Goal: Information Seeking & Learning: Learn about a topic

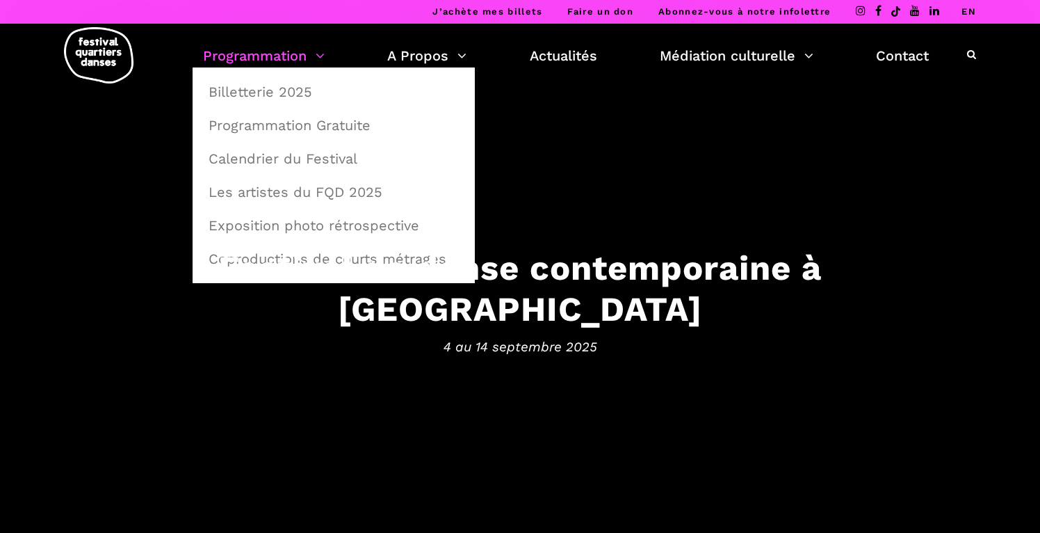
click at [289, 63] on link "Programmation" at bounding box center [264, 56] width 122 height 24
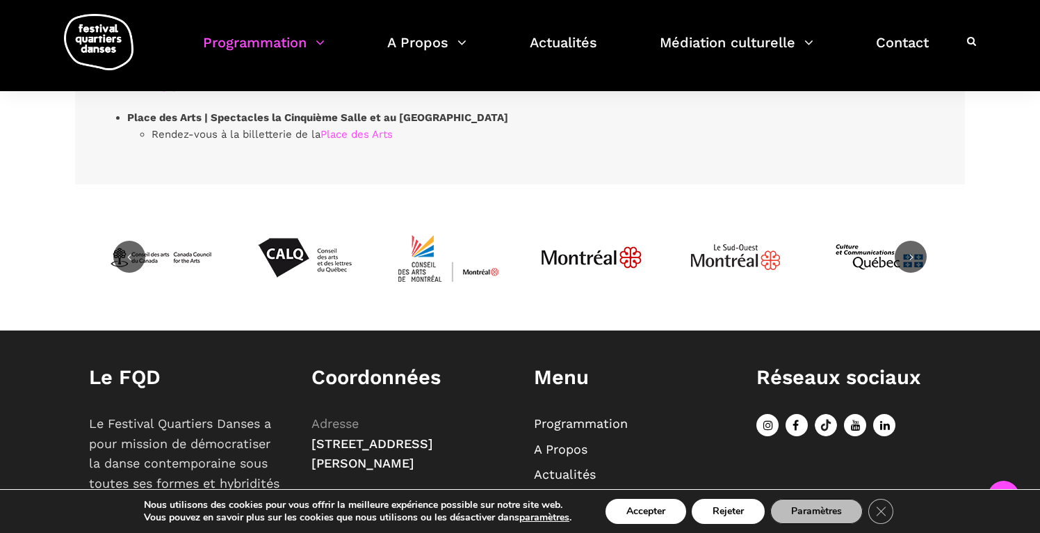
scroll to position [4458, 0]
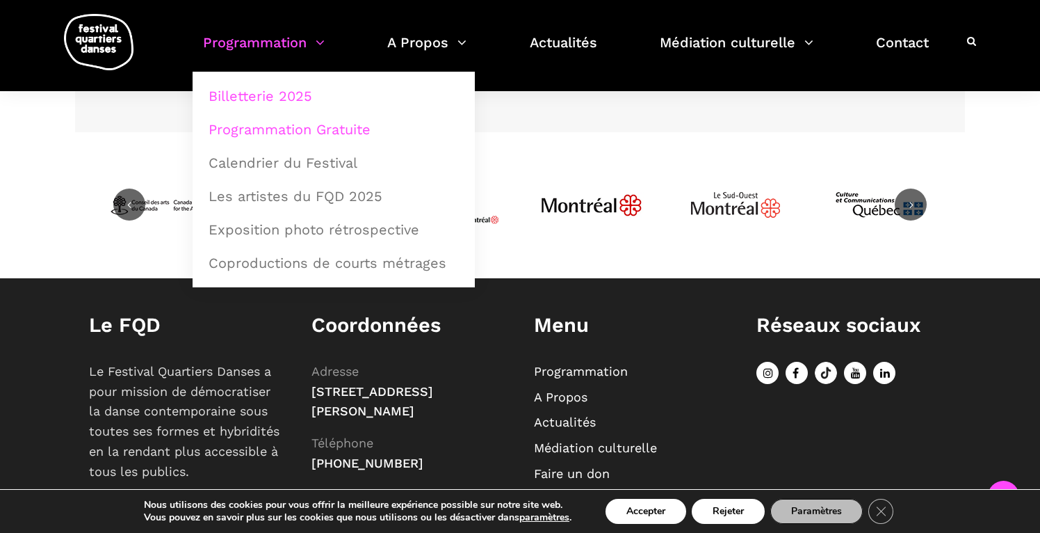
click at [314, 129] on link "Programmation Gratuite" at bounding box center [333, 129] width 267 height 32
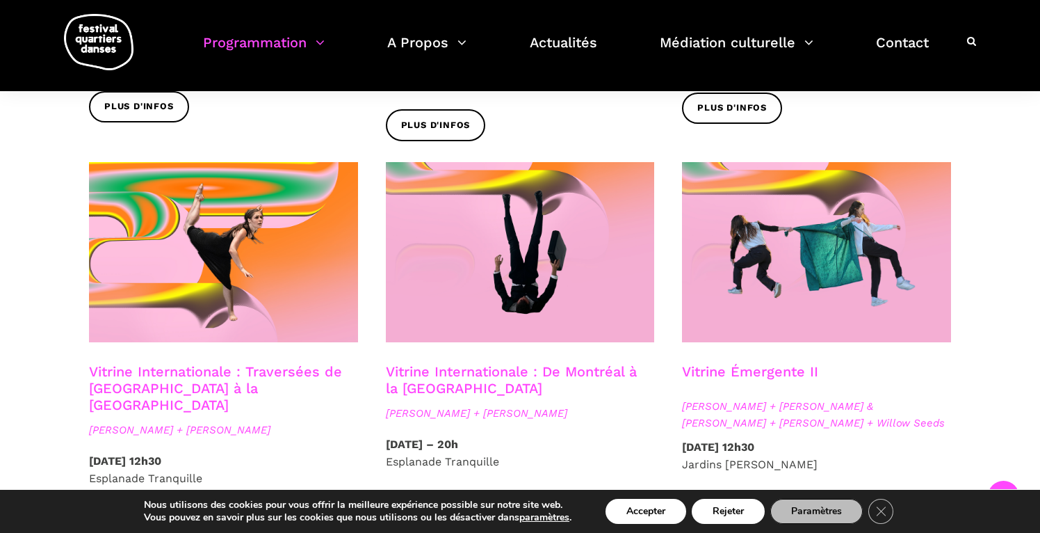
scroll to position [1127, 0]
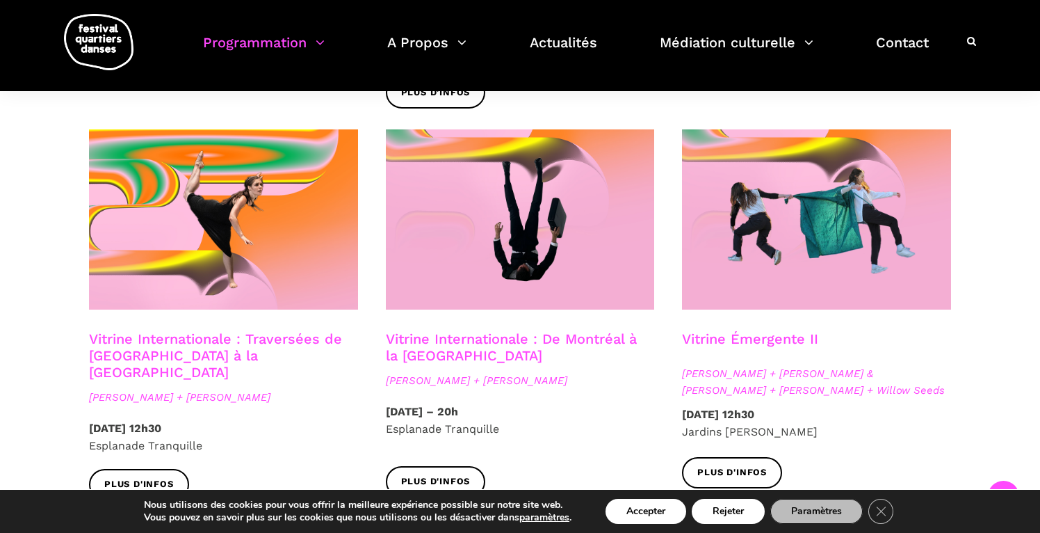
drag, startPoint x: 234, startPoint y: 338, endPoint x: 902, endPoint y: 371, distance: 668.5
click at [147, 330] on link "Vitrine Internationale : Traversées de Vancouver à la Suède" at bounding box center [215, 355] width 253 height 50
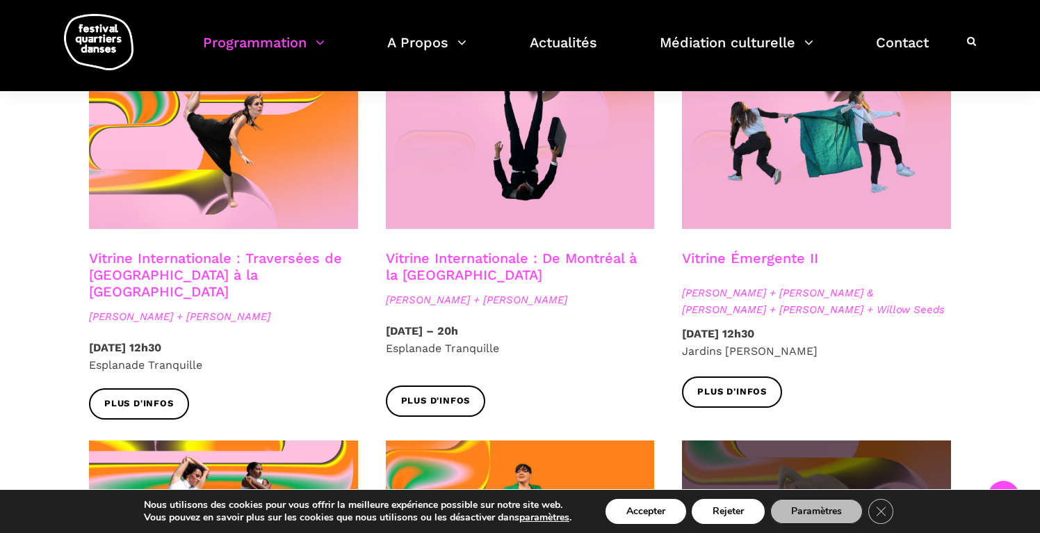
scroll to position [1202, 0]
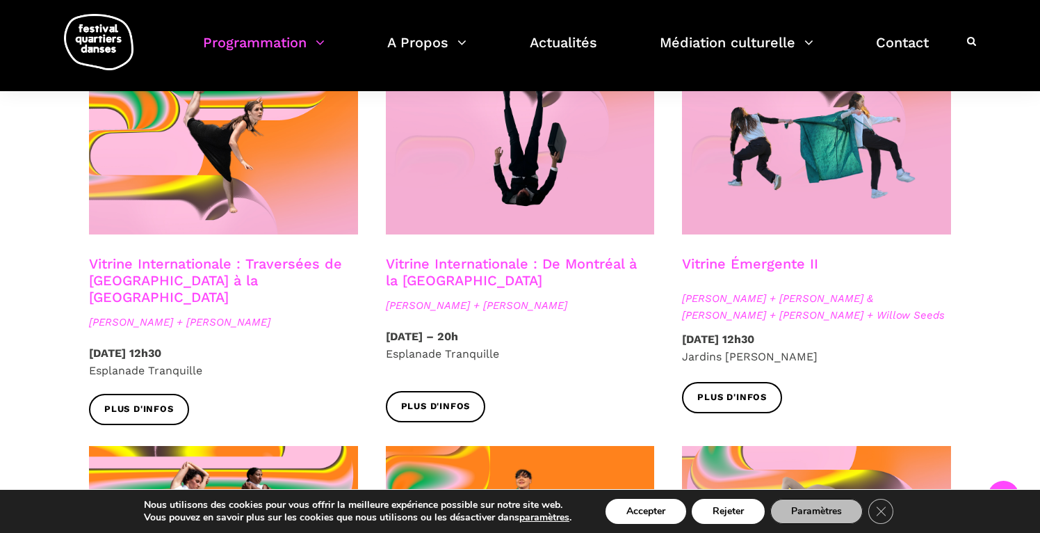
click at [755, 256] on h3 "Vitrine Émergente II" at bounding box center [750, 272] width 136 height 35
click at [734, 390] on link "Plus d'infos" at bounding box center [732, 397] width 100 height 31
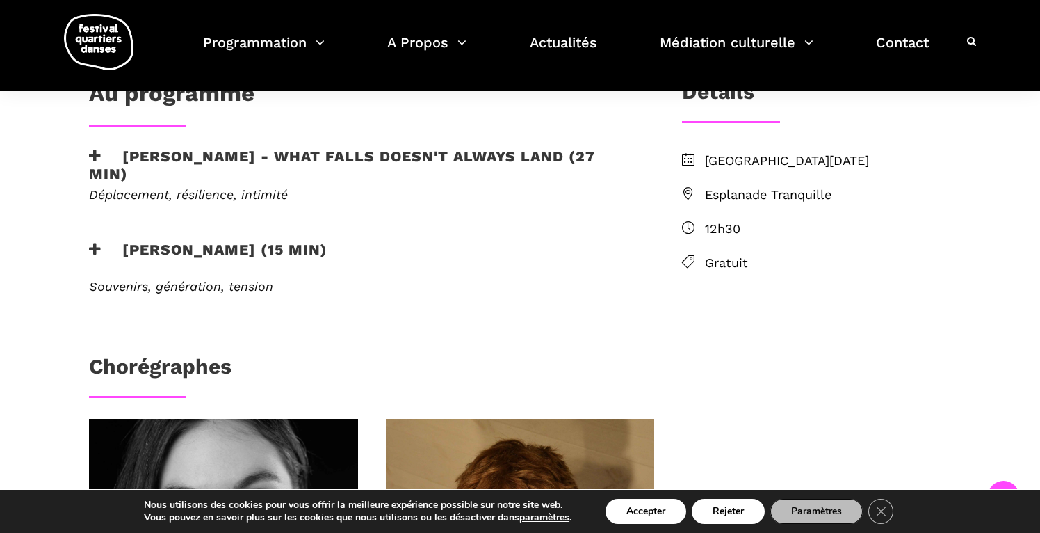
scroll to position [377, 0]
